Goal: Find contact information: Find contact information

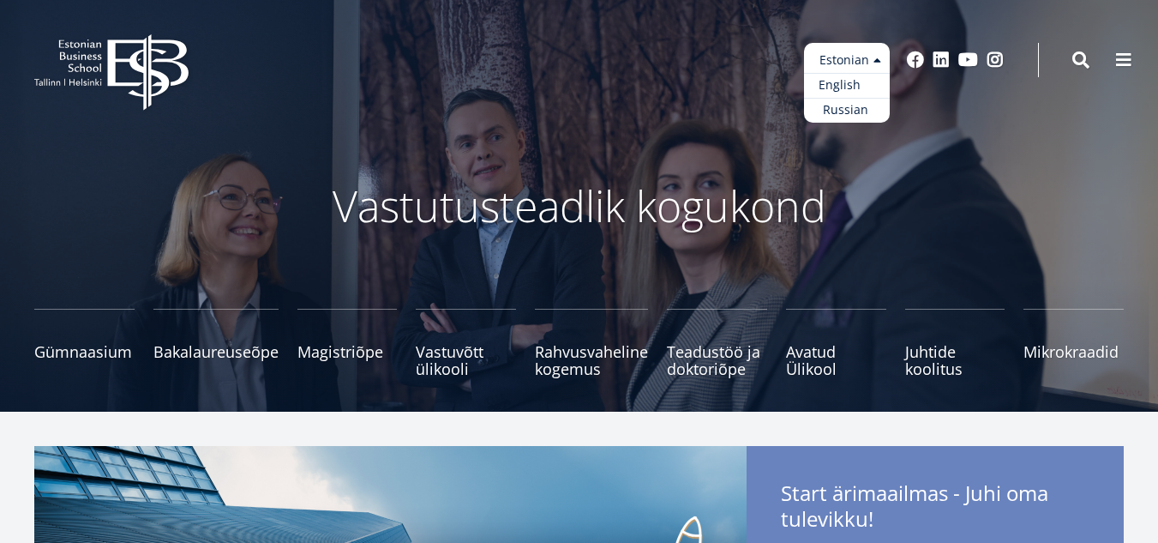
click at [863, 86] on link "English" at bounding box center [847, 85] width 86 height 25
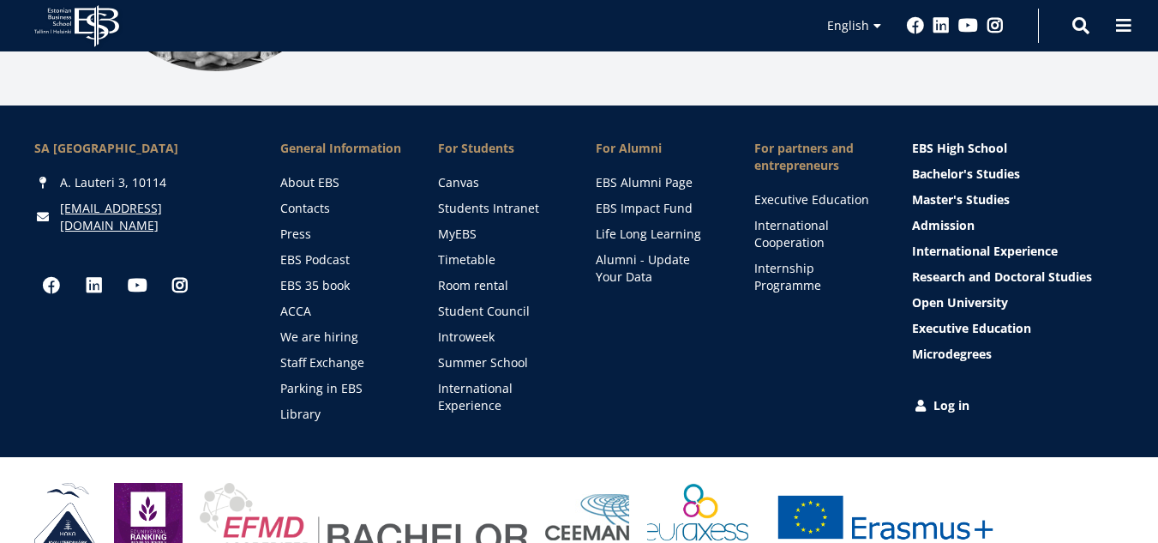
scroll to position [2409, 0]
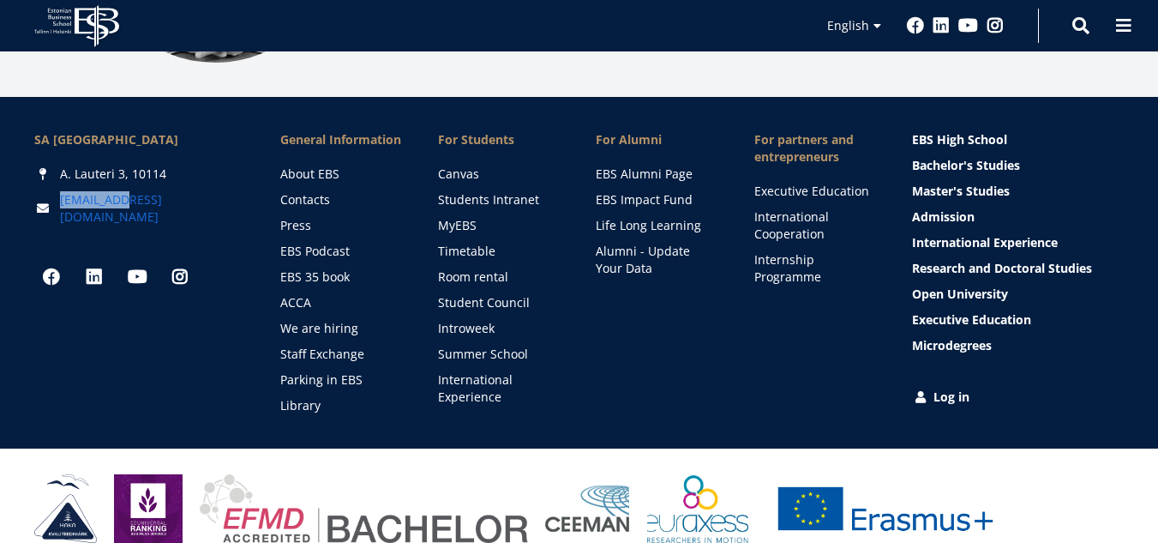
drag, startPoint x: 208, startPoint y: 175, endPoint x: 127, endPoint y: 183, distance: 81.8
click at [127, 191] on div "[EMAIL_ADDRESS][DOMAIN_NAME]" at bounding box center [140, 208] width 212 height 34
copy link "[EMAIL_ADDRESS][DOMAIN_NAME]"
